Goal: Task Accomplishment & Management: Manage account settings

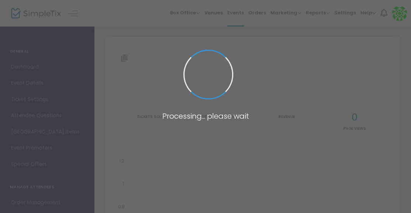
type input "[URL][DOMAIN_NAME]"
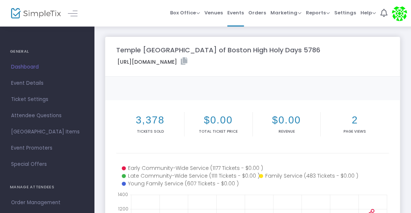
click at [181, 90] on div "Copy" at bounding box center [253, 88] width 280 height 7
click at [259, 13] on span "Orders" at bounding box center [257, 12] width 18 height 19
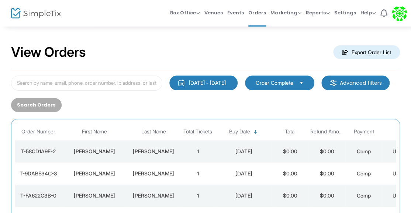
click at [195, 123] on th "Total Tickets" at bounding box center [197, 131] width 37 height 17
click at [242, 129] on span "Buy Date" at bounding box center [239, 132] width 21 height 6
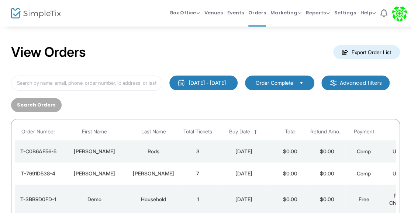
click at [239, 129] on span "Buy Date" at bounding box center [239, 132] width 21 height 6
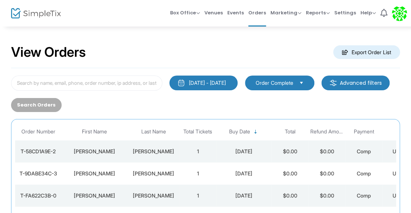
click at [239, 129] on span "Buy Date" at bounding box center [239, 132] width 21 height 6
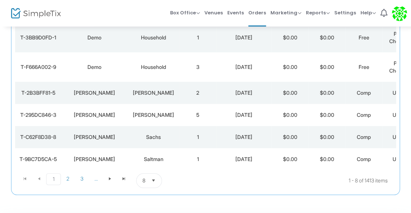
scroll to position [172, 0]
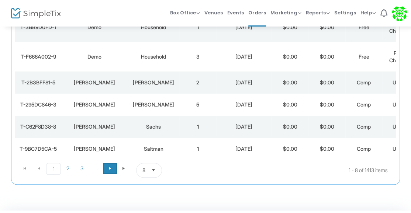
click at [106, 163] on span at bounding box center [110, 168] width 14 height 11
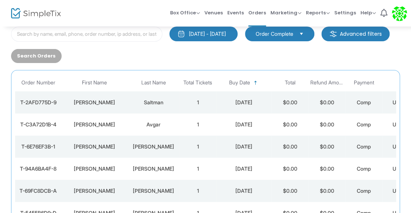
scroll to position [49, 0]
click at [138, 99] on div "Saltman" at bounding box center [154, 102] width 48 height 7
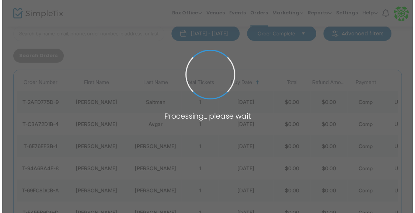
scroll to position [0, 0]
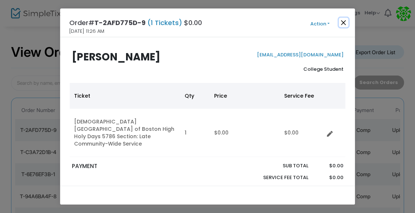
click at [344, 20] on button "Close" at bounding box center [344, 23] width 10 height 10
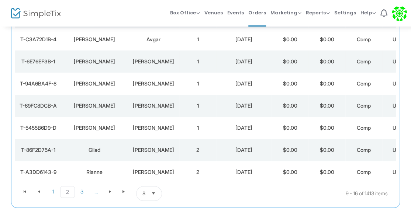
scroll to position [139, 0]
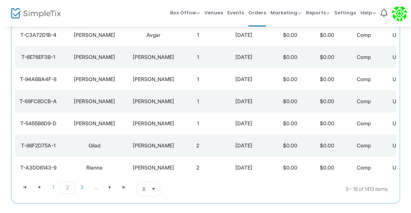
click at [211, 157] on td "2" at bounding box center [197, 168] width 37 height 22
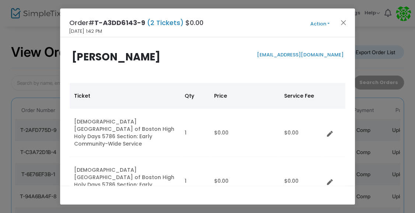
scroll to position [7, 0]
